Goal: Task Accomplishment & Management: Manage account settings

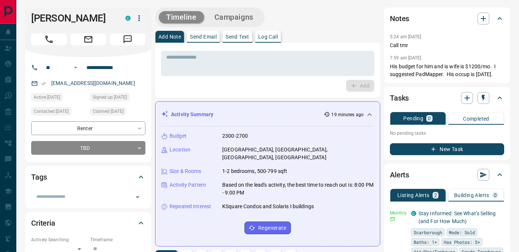
click at [273, 37] on p "Log Call" at bounding box center [268, 36] width 20 height 5
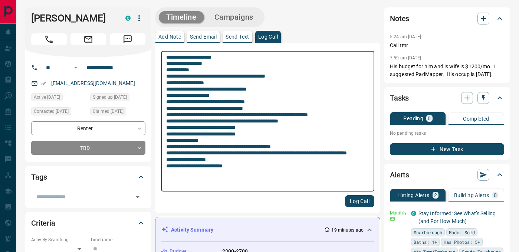
type textarea "**********"
click at [355, 200] on button "Log Call" at bounding box center [359, 201] width 29 height 12
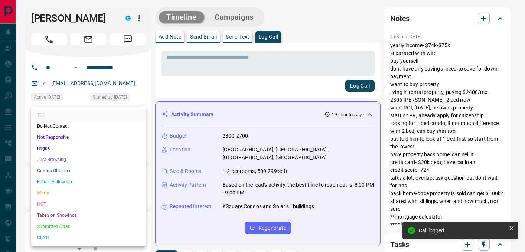
click at [80, 182] on li "Future Follow Up" at bounding box center [88, 181] width 114 height 11
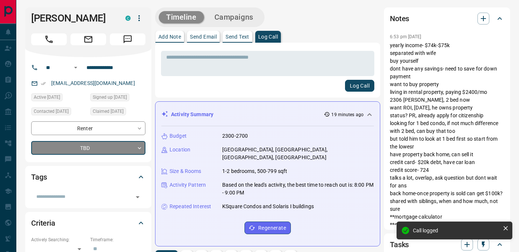
type input "*"
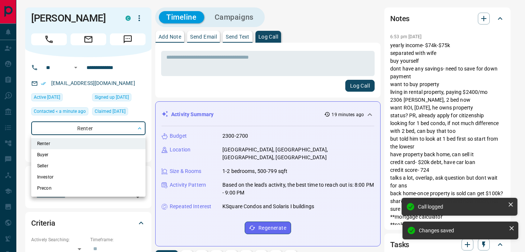
click at [91, 154] on li "Buyer" at bounding box center [88, 154] width 114 height 11
type input "**********"
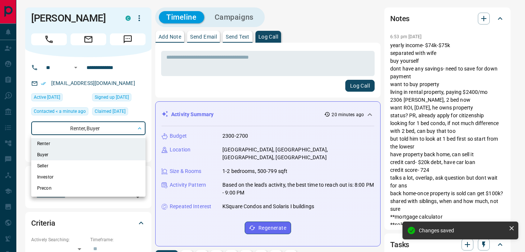
click at [210, 86] on div at bounding box center [262, 126] width 525 height 252
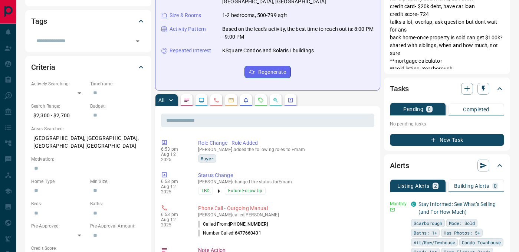
scroll to position [156, 0]
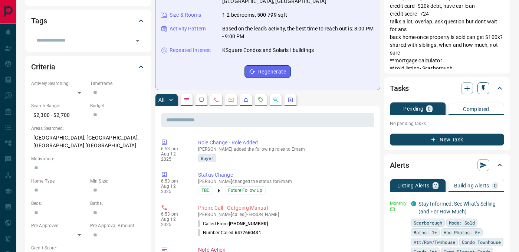
click at [484, 91] on icon "button" at bounding box center [483, 88] width 7 height 7
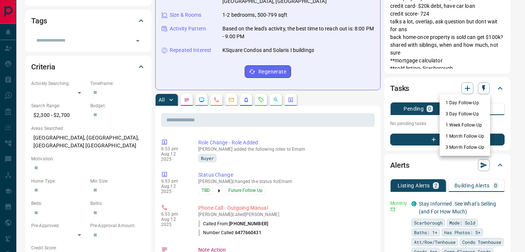
click at [467, 139] on li "1 Month Follow-Up" at bounding box center [464, 136] width 50 height 11
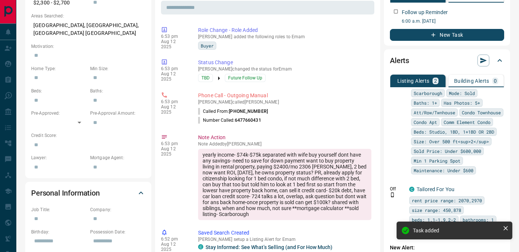
scroll to position [44, 0]
